Goal: Information Seeking & Learning: Learn about a topic

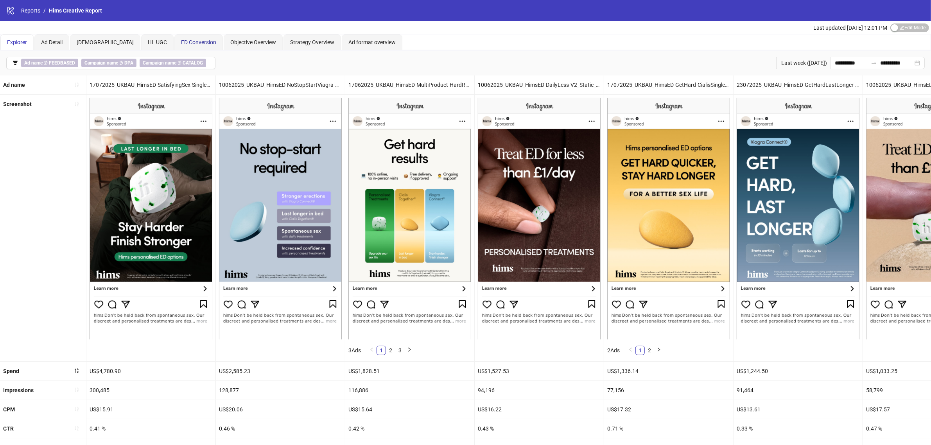
click at [188, 43] on span "ED Conversion" at bounding box center [198, 42] width 35 height 6
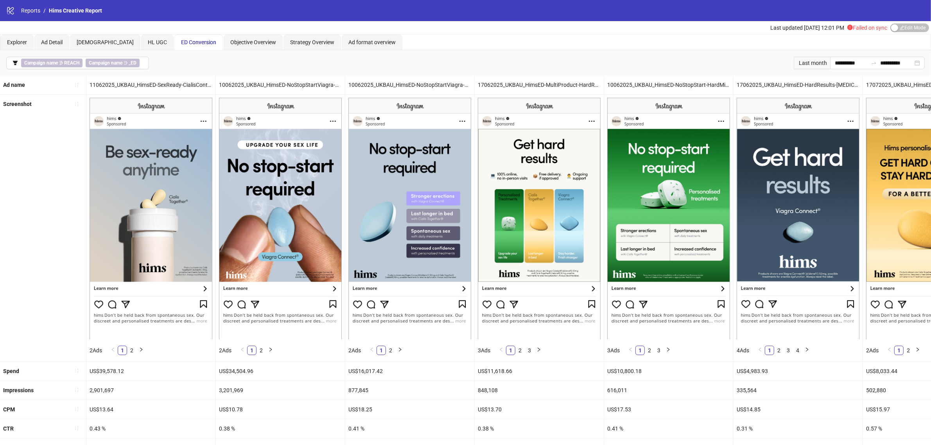
click at [898, 73] on div "17072025_UKBAU_HimsED-GetHard-CialisSingle_Static_CopyNovember24Compliant!_Recl…" at bounding box center [898, 73] width 0 height 0
click at [835, 65] on input "**********" at bounding box center [851, 63] width 33 height 9
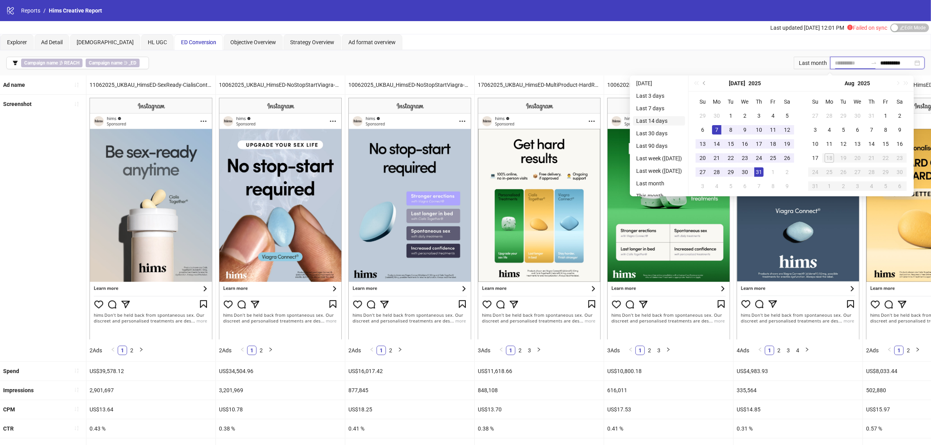
type input "**********"
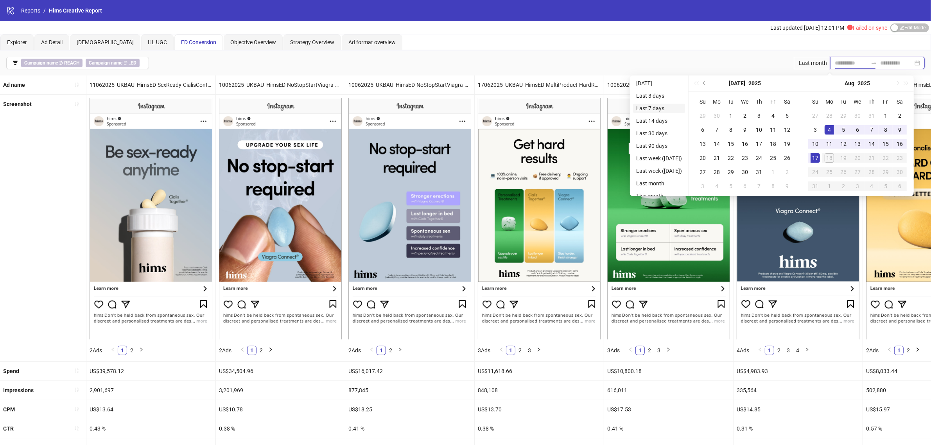
type input "**********"
click at [659, 109] on li "Last 7 days" at bounding box center [659, 108] width 52 height 9
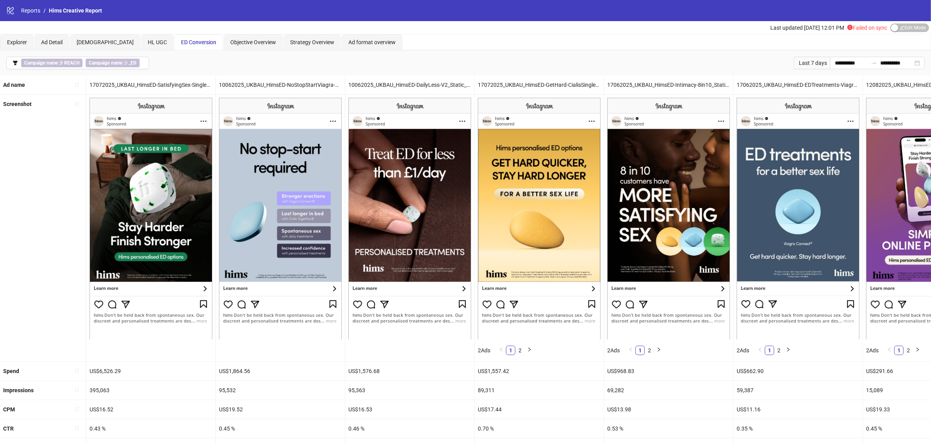
click at [848, 26] on icon "exclamation-circle" at bounding box center [850, 27] width 5 height 5
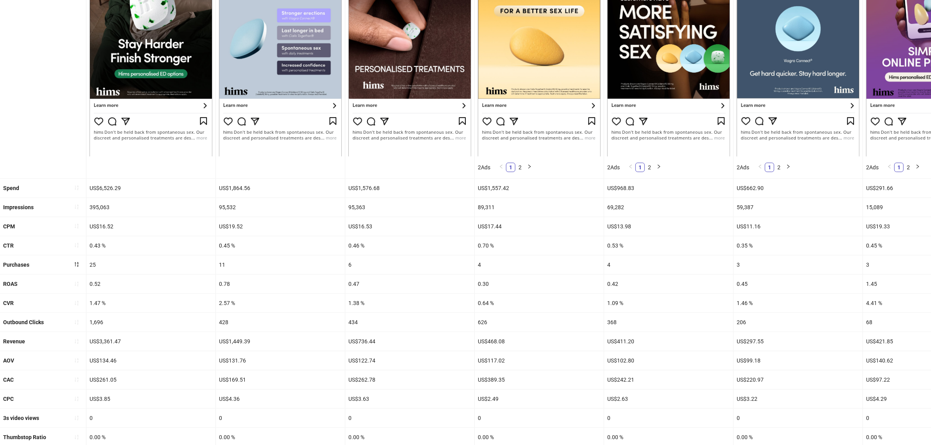
scroll to position [209, 0]
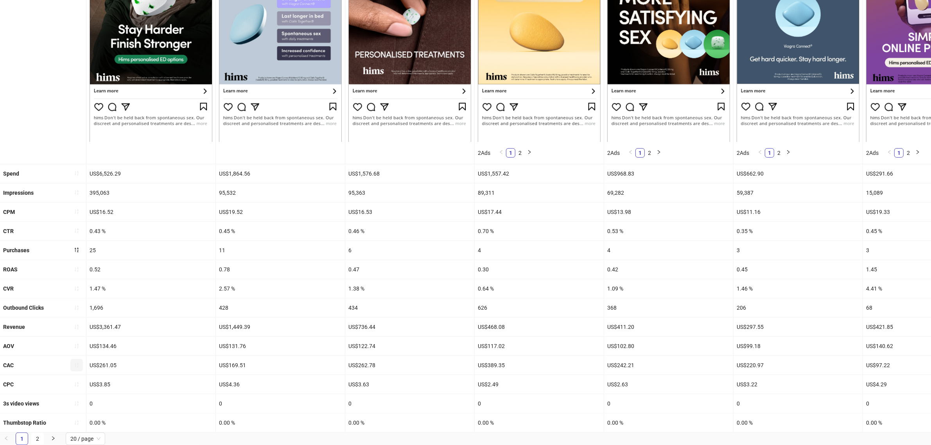
click at [75, 363] on icon "sort-ascending" at bounding box center [76, 365] width 5 height 5
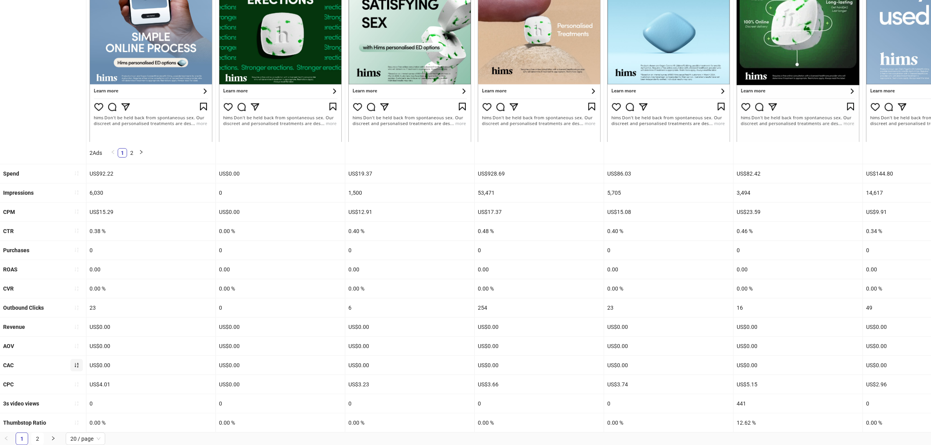
click at [77, 363] on icon "sort-ascending" at bounding box center [77, 365] width 4 height 5
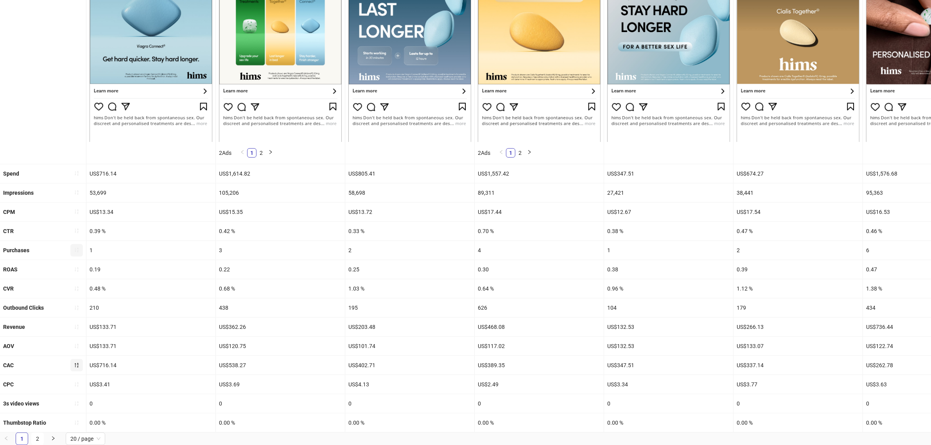
click at [79, 244] on button "button" at bounding box center [76, 250] width 13 height 13
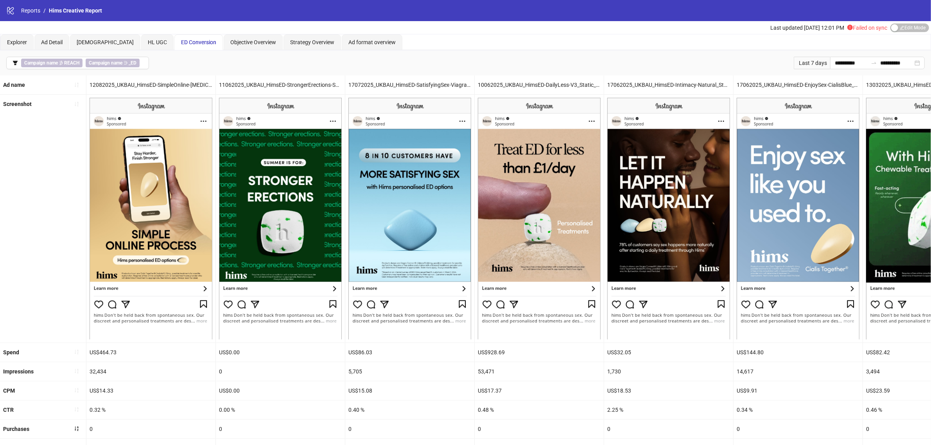
scroll to position [190, 0]
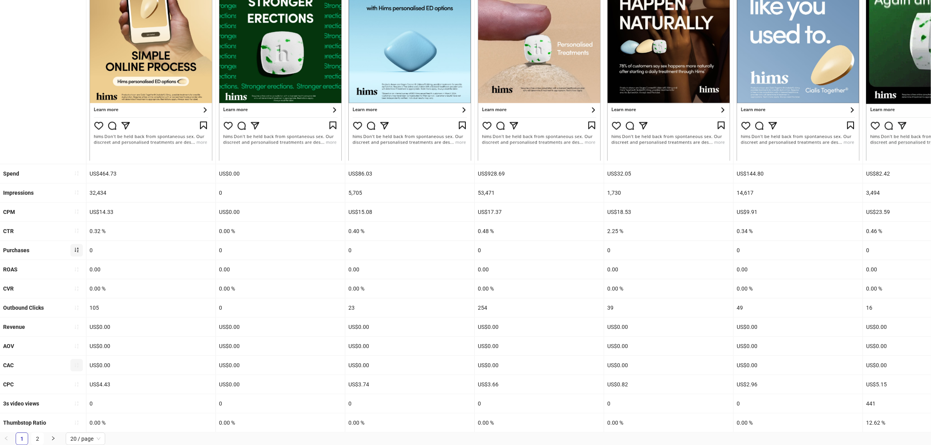
click at [80, 244] on button "button" at bounding box center [76, 250] width 13 height 13
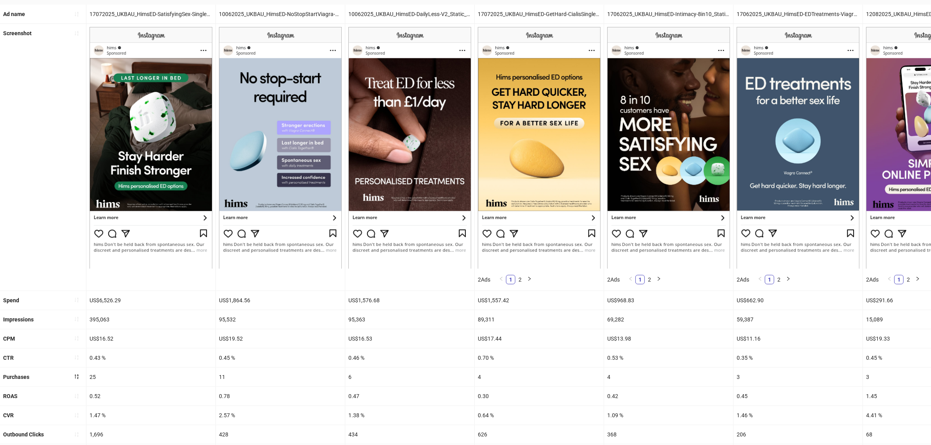
scroll to position [0, 0]
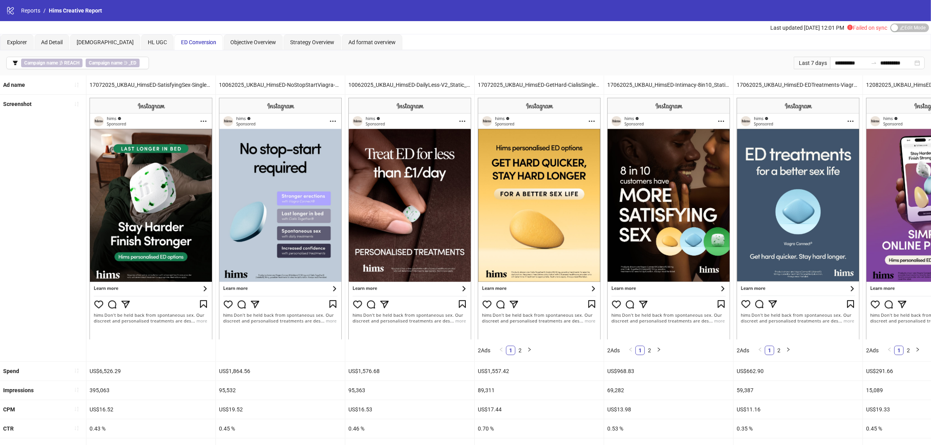
click at [203, 230] on img at bounding box center [151, 218] width 123 height 241
drag, startPoint x: 162, startPoint y: 212, endPoint x: 191, endPoint y: 236, distance: 36.7
click at [162, 212] on img at bounding box center [151, 218] width 123 height 241
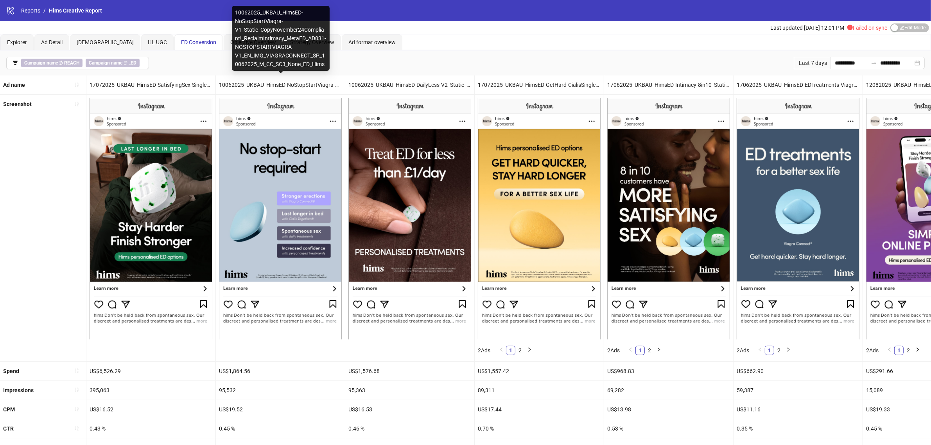
click at [276, 87] on div "10062025_UKBAU_HimsED-NoStopStartViagra-V1_Static_CopyNovember24Compliant!_Recl…" at bounding box center [280, 84] width 129 height 19
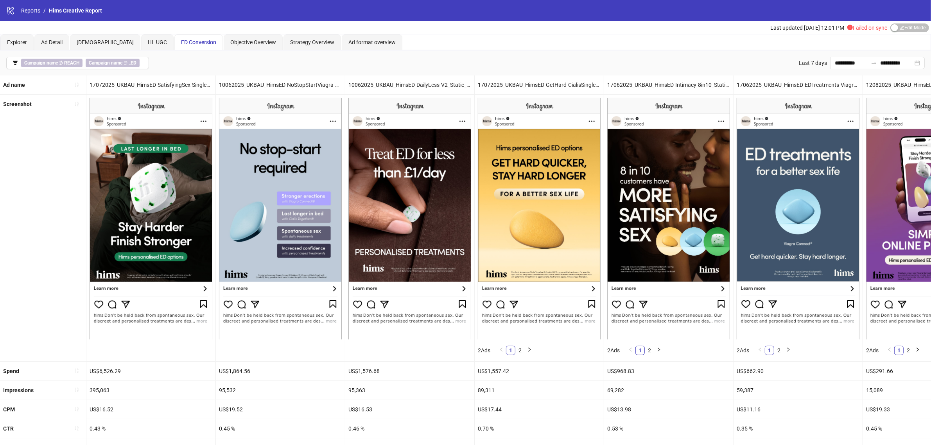
click at [312, 74] on div "**********" at bounding box center [465, 62] width 931 height 25
click at [312, 84] on div "10062025_UKBAU_HimsED-NoStopStartViagra-V1_Static_CopyNovember24Compliant!_Recl…" at bounding box center [280, 84] width 129 height 19
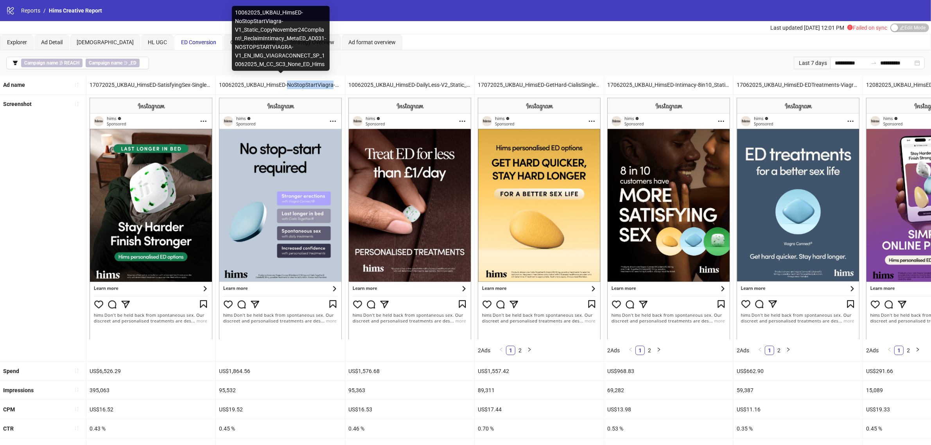
click at [312, 84] on div "10062025_UKBAU_HimsED-NoStopStartViagra-V1_Static_CopyNovember24Compliant!_Recl…" at bounding box center [280, 84] width 129 height 19
copy div "NoStopStartViagra"
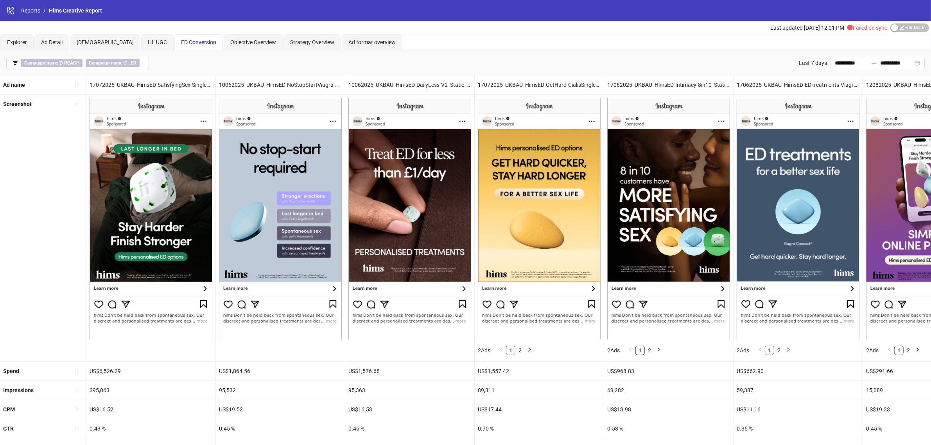
click at [143, 86] on div "17072025_UKBAU_HimsED-SatisfyingSex-SingleMint_Static_CopyNovember24Compliant!_…" at bounding box center [150, 84] width 129 height 19
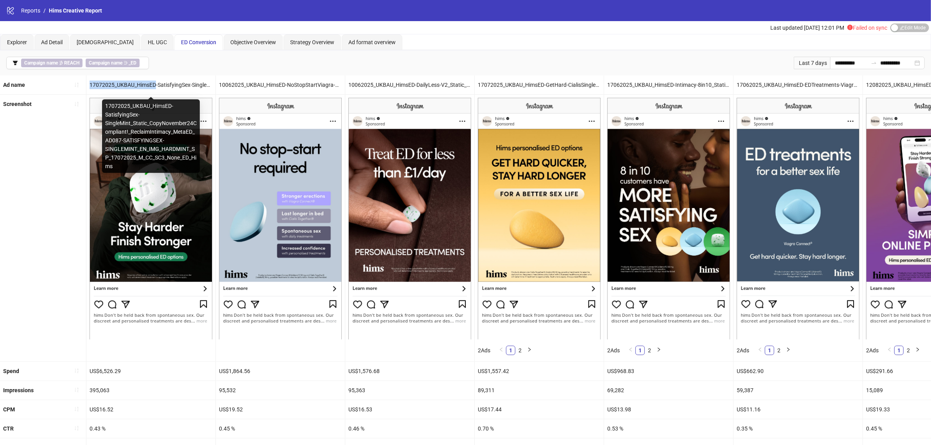
click at [143, 86] on div "17072025_UKBAU_HimsED-SatisfyingSex-SingleMint_Static_CopyNovember24Compliant!_…" at bounding box center [150, 84] width 129 height 19
copy div "17072025_UKBAU_HimsED-SatisfyingSex-SingleMint_Static_CopyNovember24Compliant!_…"
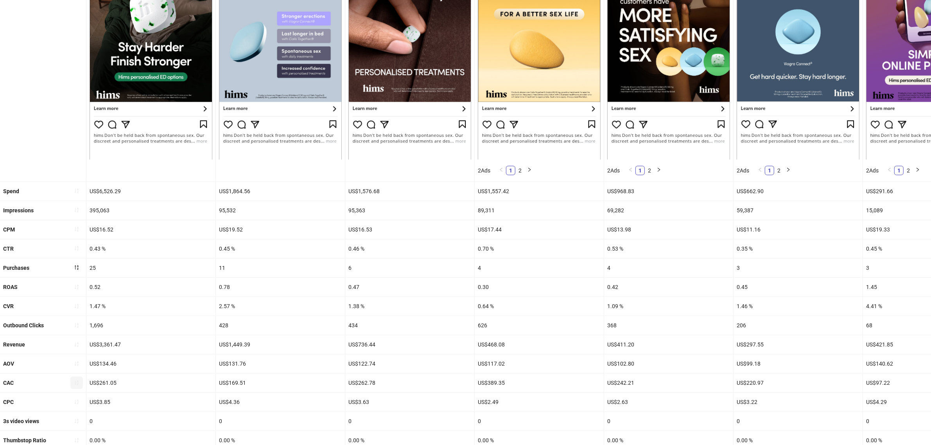
scroll to position [209, 0]
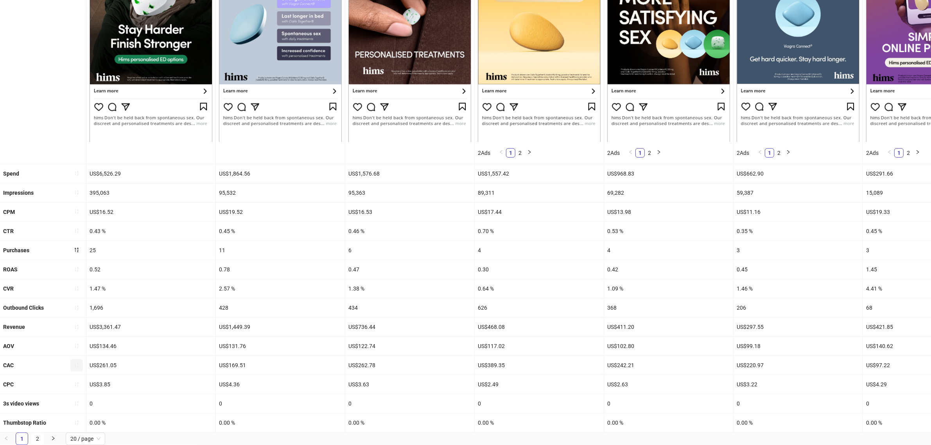
click at [160, 260] on div "0.52" at bounding box center [150, 269] width 129 height 19
click at [79, 247] on icon "sort-descending" at bounding box center [76, 249] width 5 height 5
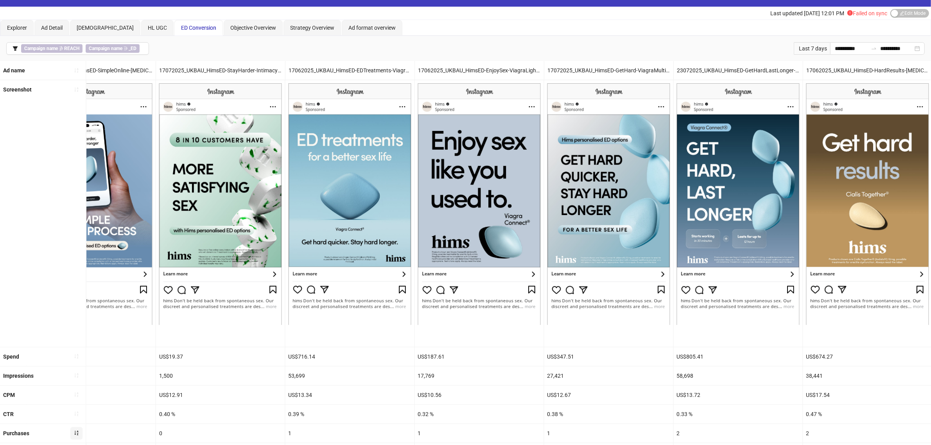
scroll to position [0, 0]
